Goal: Transaction & Acquisition: Purchase product/service

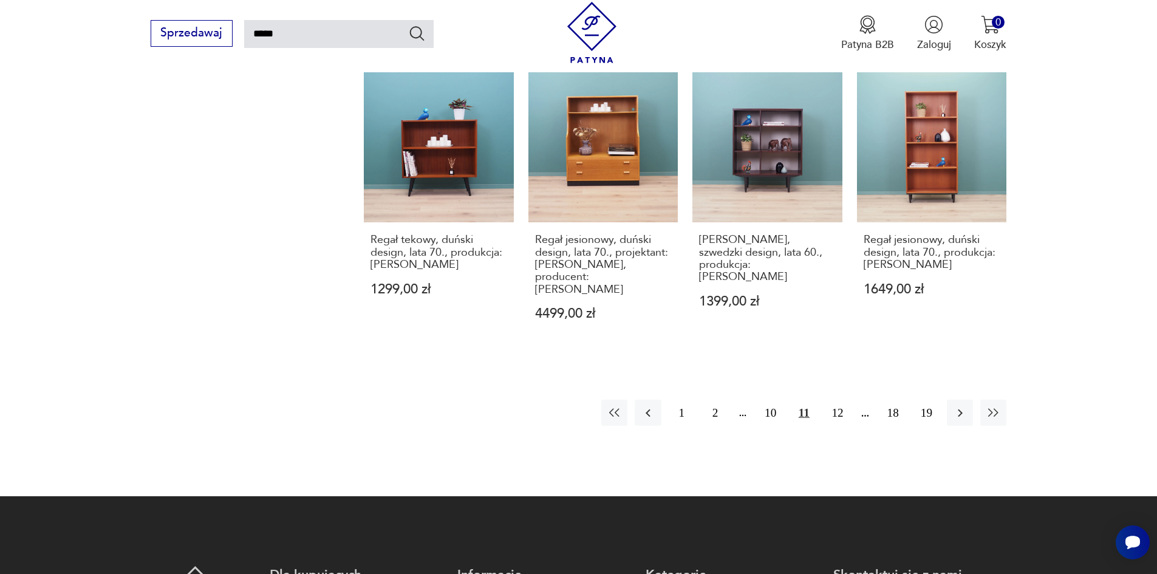
scroll to position [1103, 0]
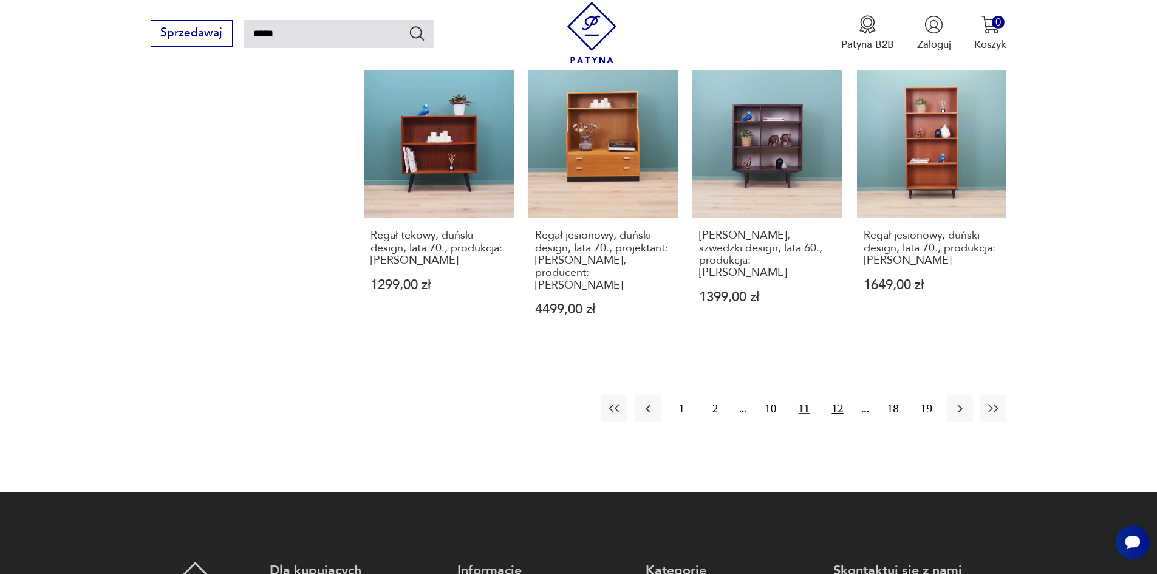
click at [841, 395] on button "12" at bounding box center [837, 408] width 26 height 26
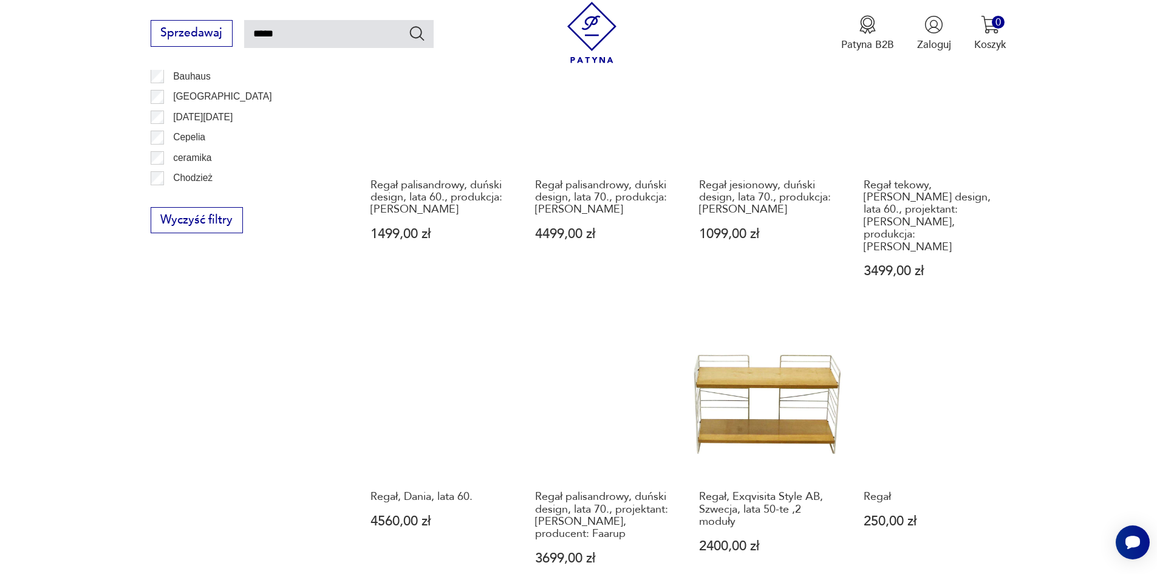
scroll to position [981, 0]
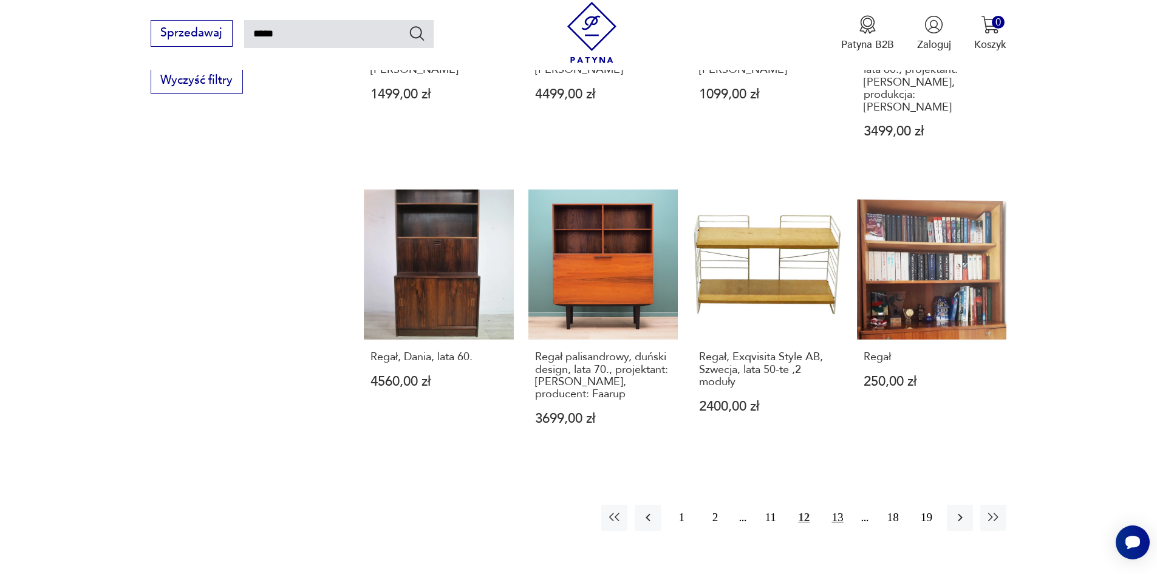
click at [835, 505] on button "13" at bounding box center [837, 518] width 26 height 26
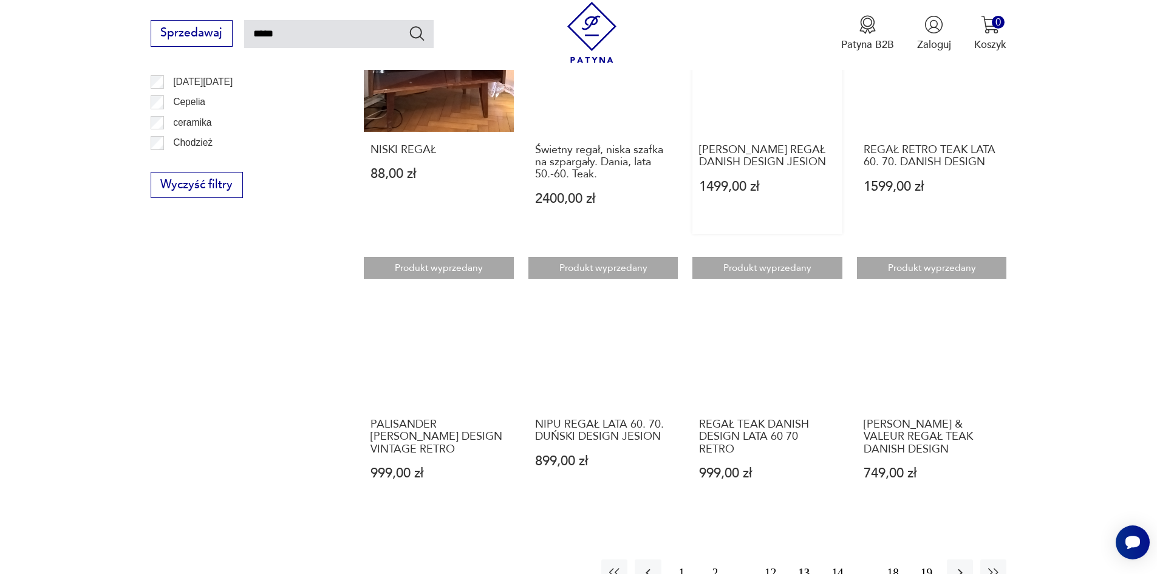
scroll to position [1103, 0]
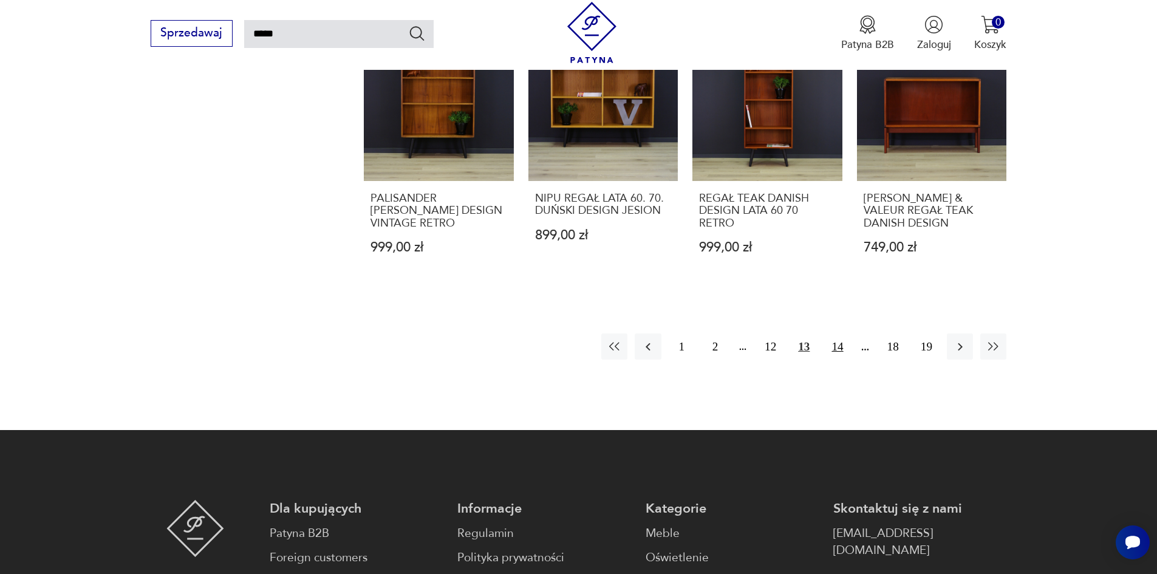
click at [836, 344] on button "14" at bounding box center [837, 346] width 26 height 26
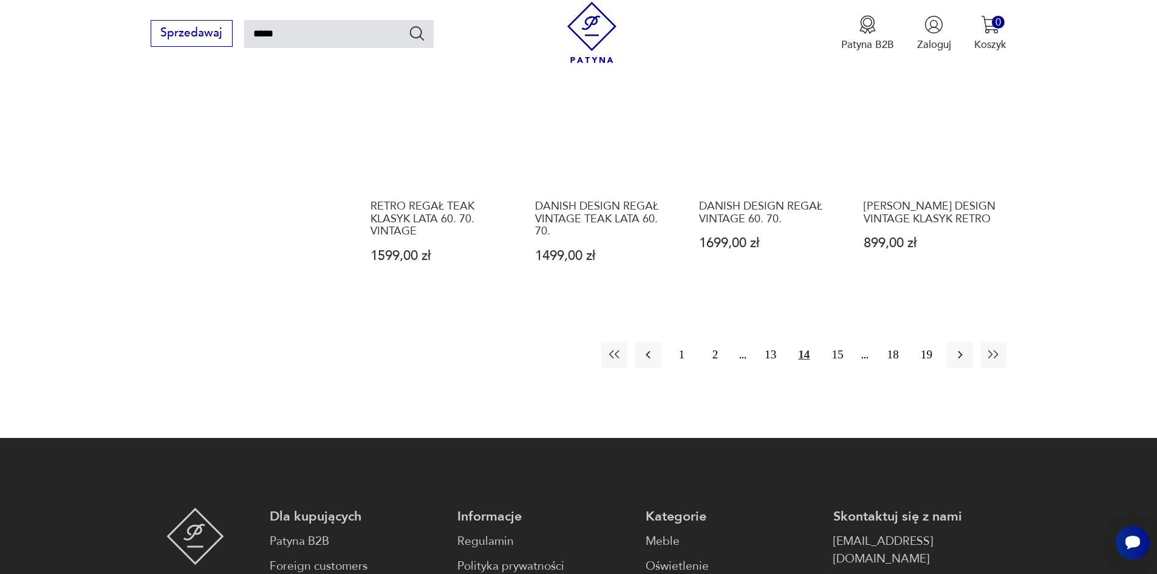
scroll to position [1163, 0]
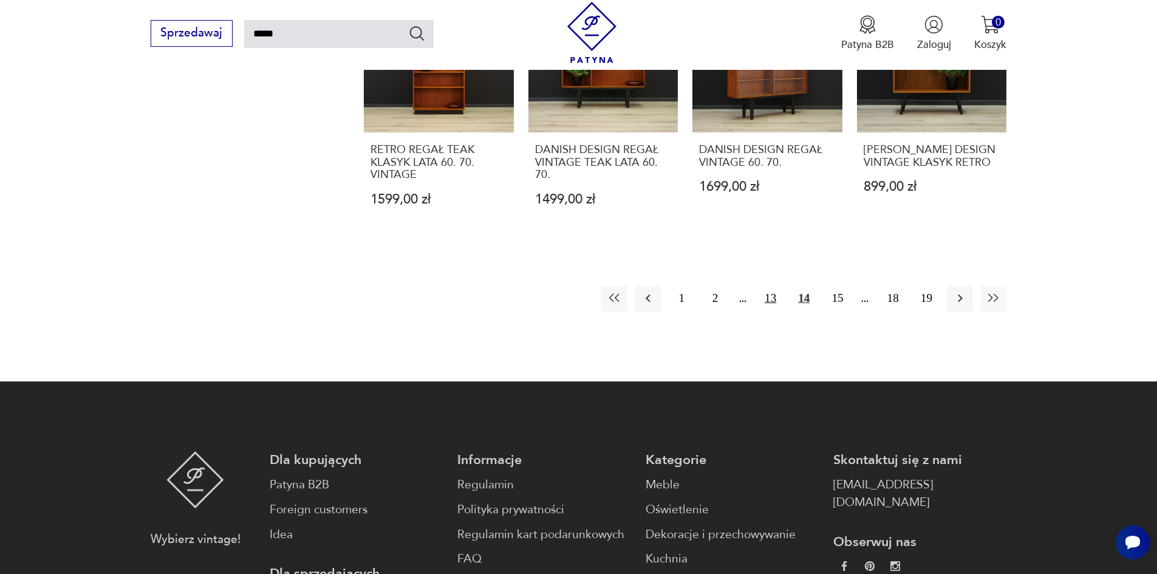
click at [774, 285] on button "13" at bounding box center [770, 298] width 26 height 26
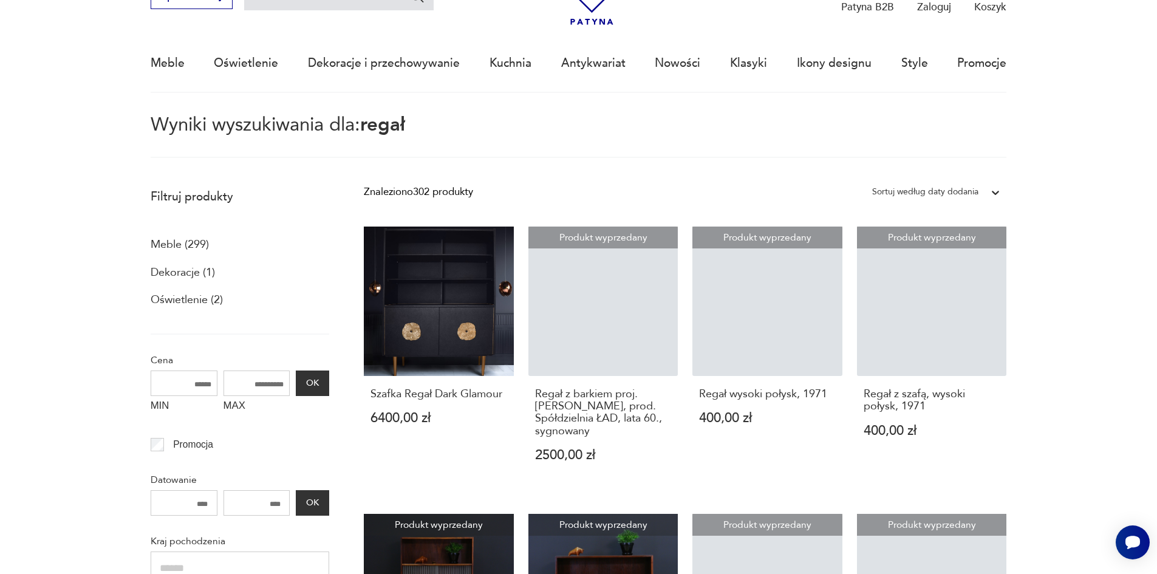
scroll to position [70, 0]
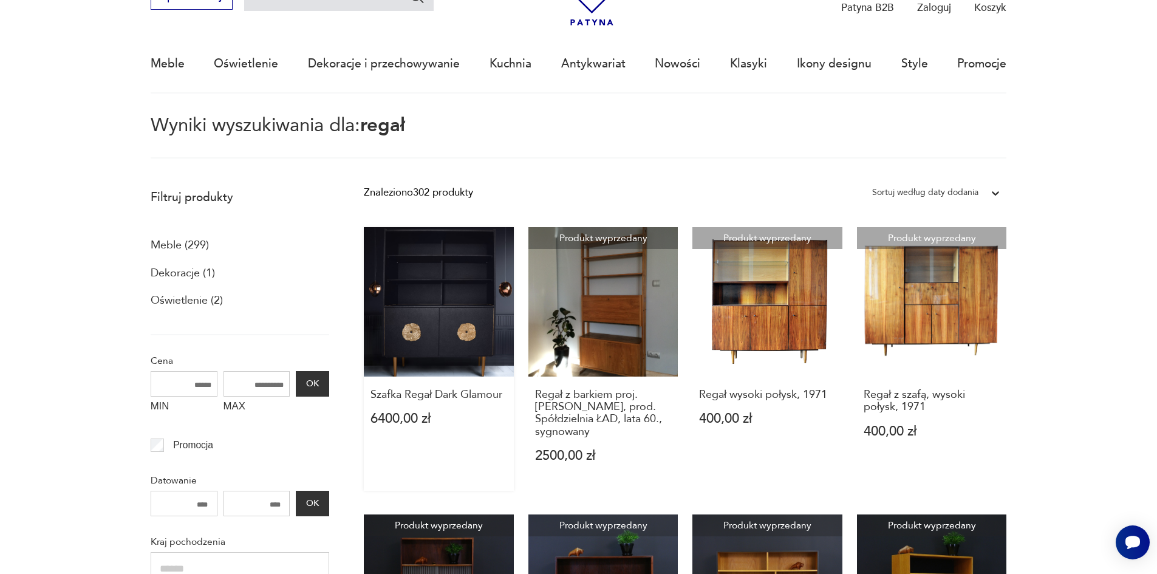
click at [412, 300] on link "Szafka Regał Dark Glamour 6400,00 zł" at bounding box center [439, 359] width 150 height 264
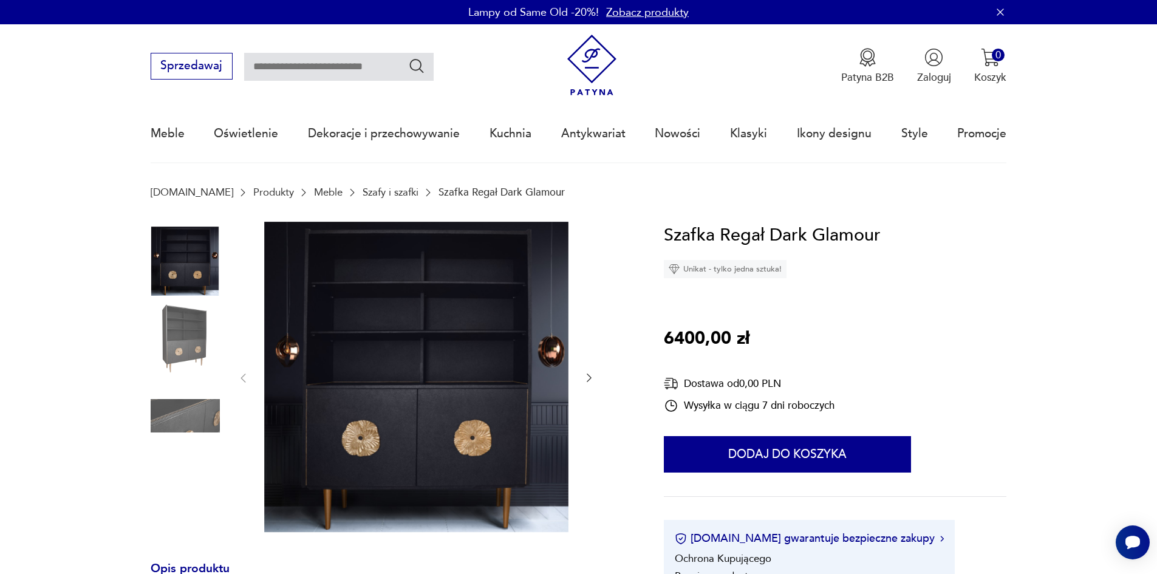
click at [166, 419] on img at bounding box center [185, 415] width 69 height 69
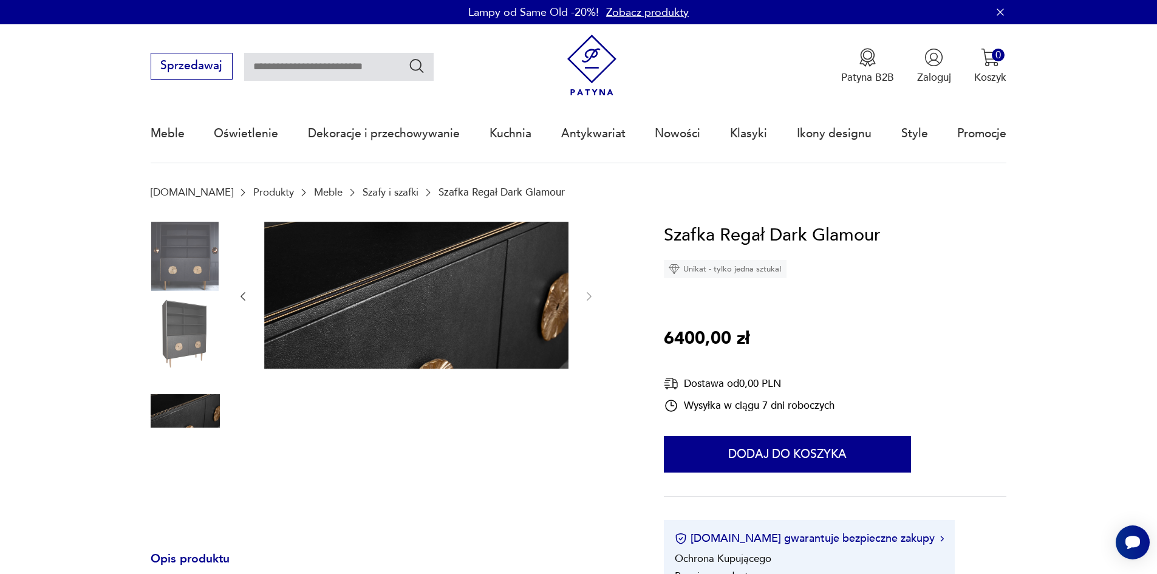
click at [174, 328] on img at bounding box center [185, 333] width 69 height 69
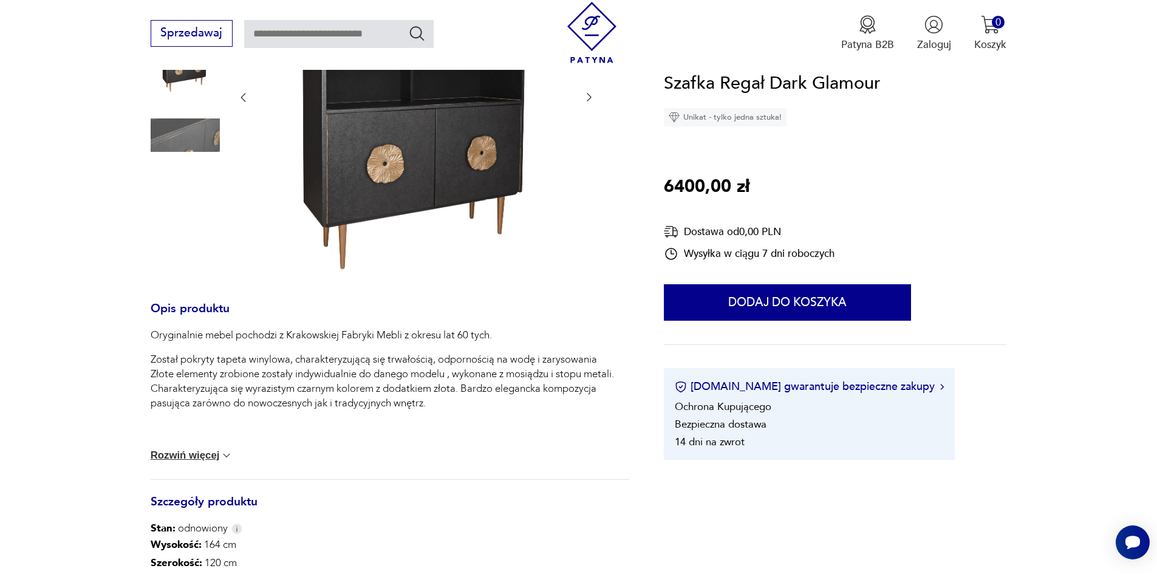
scroll to position [304, 0]
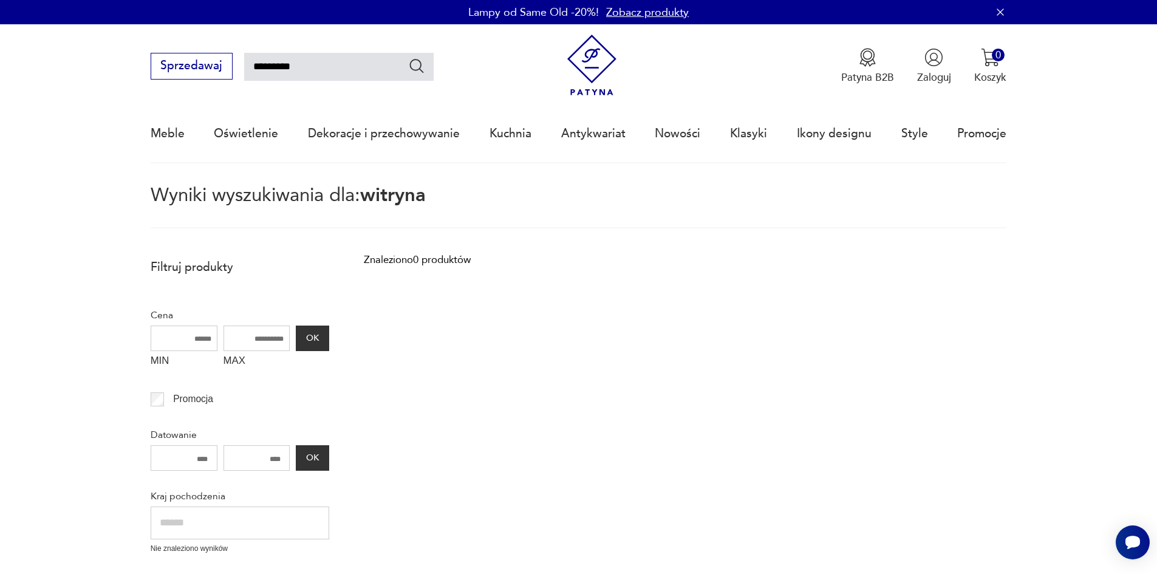
type input "**********"
